Goal: Check status: Check status

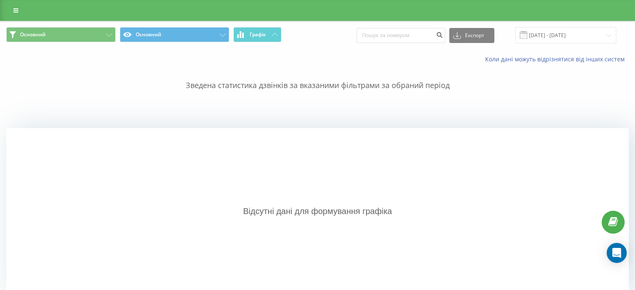
click at [342, 165] on div "Відсутні дані для формування графіка" at bounding box center [317, 211] width 622 height 167
click at [577, 31] on input "22.09.2025 - 22.09.2025" at bounding box center [565, 35] width 101 height 16
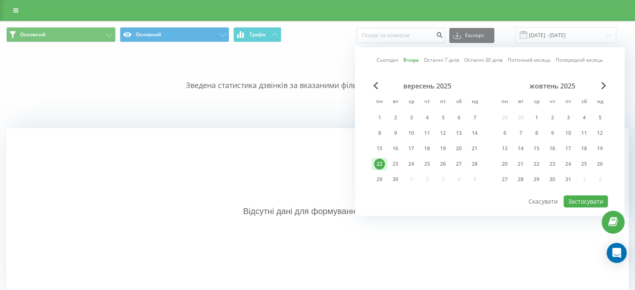
click at [380, 159] on div "22" at bounding box center [379, 164] width 11 height 11
click at [392, 163] on div "23" at bounding box center [395, 164] width 11 height 11
click at [580, 202] on button "Застосувати" at bounding box center [586, 201] width 44 height 12
type input "[DATE] - [DATE]"
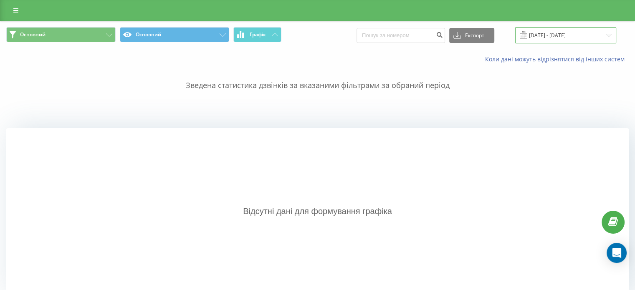
click at [580, 31] on input "[DATE] - [DATE]" at bounding box center [565, 35] width 101 height 16
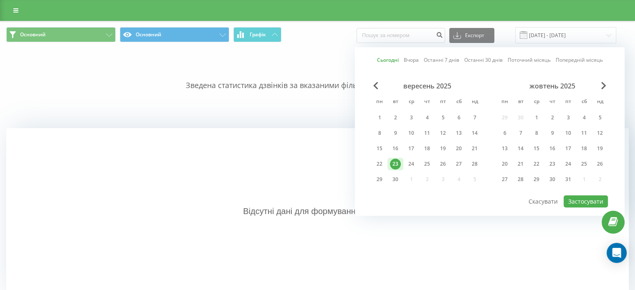
click at [431, 255] on div "Відсутні дані для формування графіка" at bounding box center [317, 211] width 622 height 167
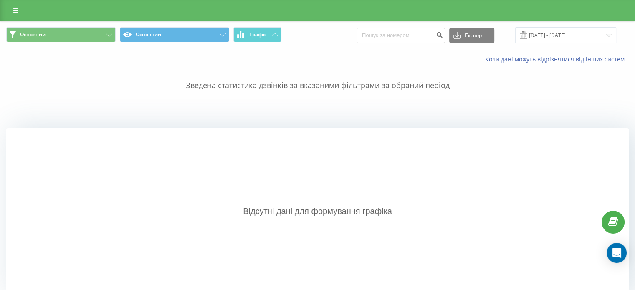
click at [585, 17] on div at bounding box center [317, 10] width 635 height 21
drag, startPoint x: 590, startPoint y: 10, endPoint x: 469, endPoint y: 5, distance: 121.2
click at [590, 10] on div at bounding box center [317, 10] width 635 height 21
click at [13, 10] on link at bounding box center [15, 11] width 15 height 12
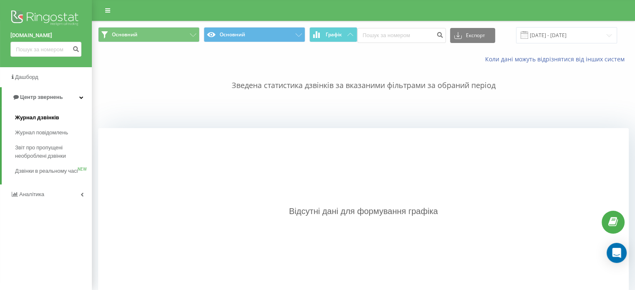
click at [60, 117] on link "Журнал дзвінків" at bounding box center [53, 117] width 77 height 15
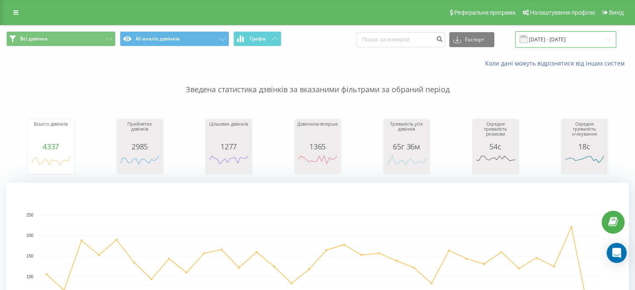
click at [571, 41] on input "[DATE] - [DATE]" at bounding box center [565, 39] width 101 height 16
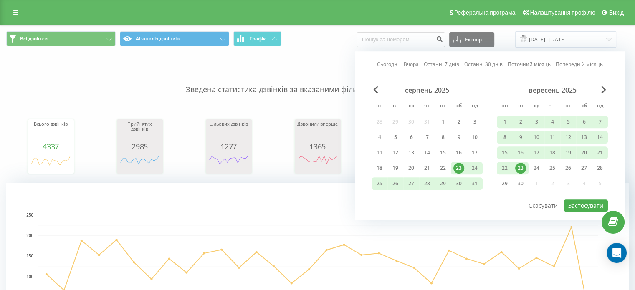
click at [396, 65] on link "Сьогодні" at bounding box center [388, 65] width 22 height 8
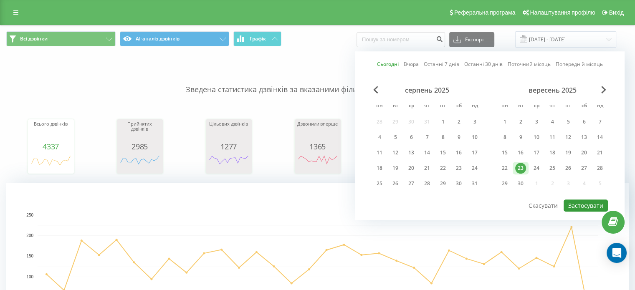
click at [582, 200] on button "Застосувати" at bounding box center [586, 206] width 44 height 12
type input "[DATE] - [DATE]"
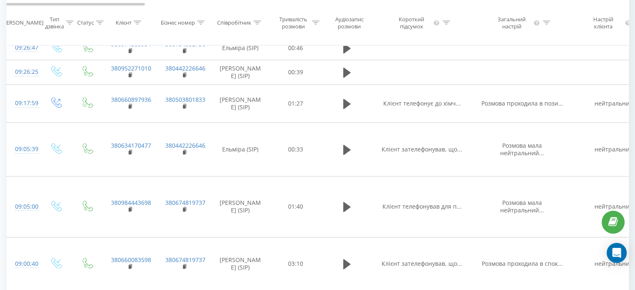
scroll to position [445, 0]
